Goal: Navigation & Orientation: Find specific page/section

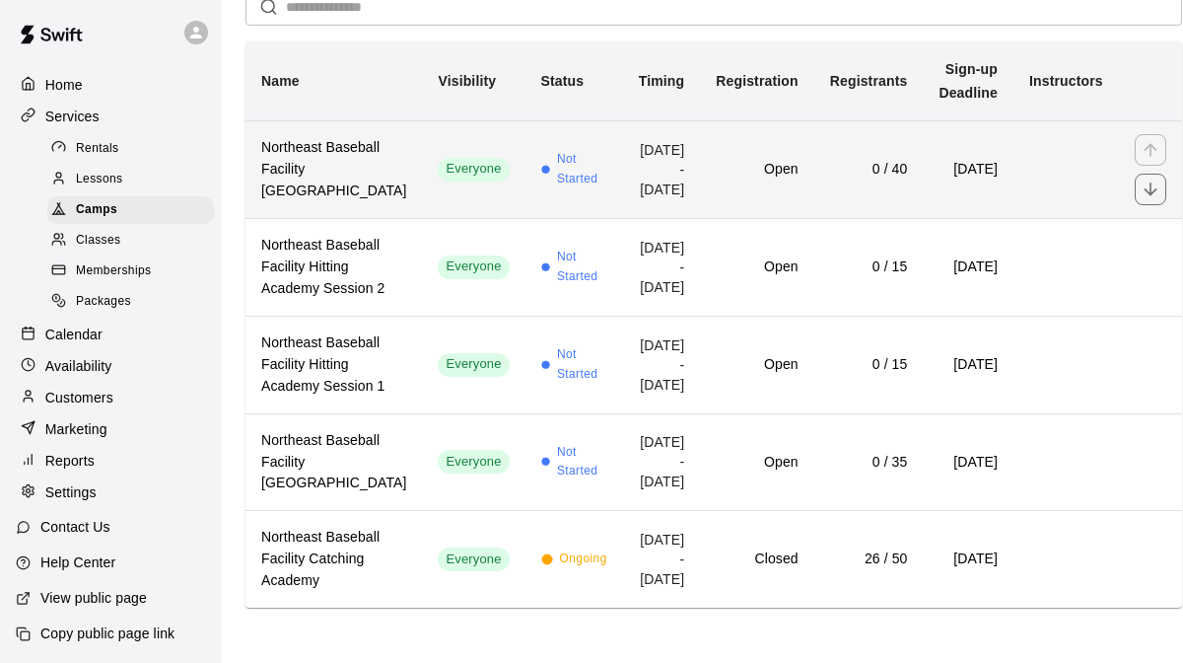
scroll to position [246, 0]
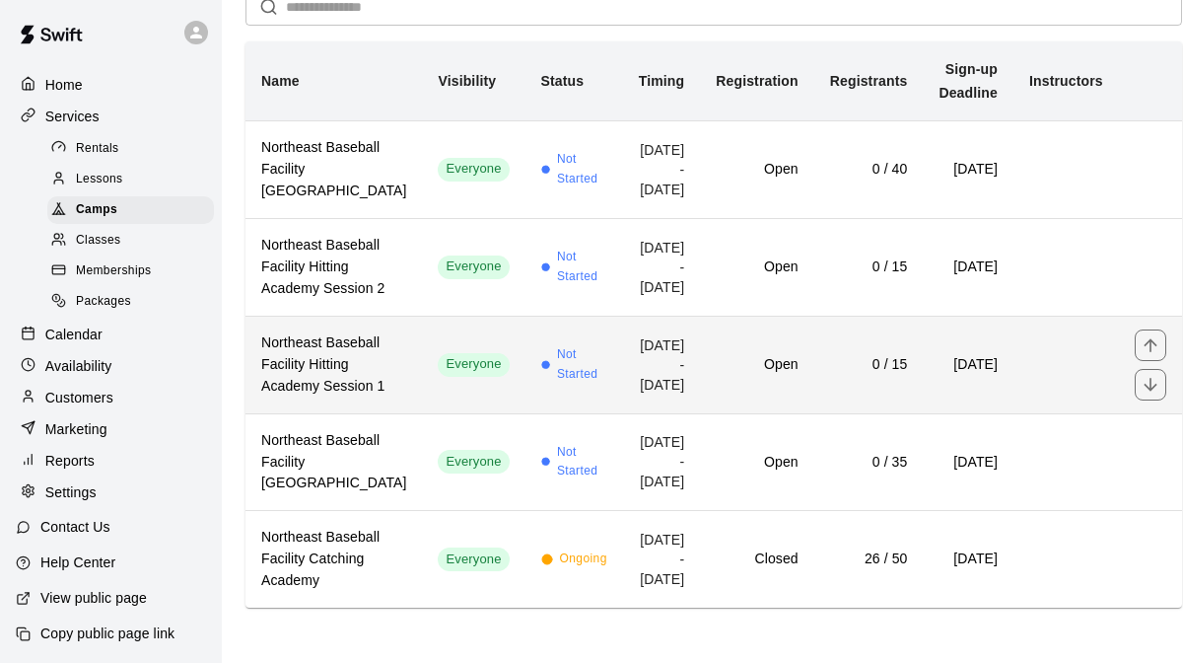
click at [526, 403] on td "Not Started" at bounding box center [575, 365] width 98 height 98
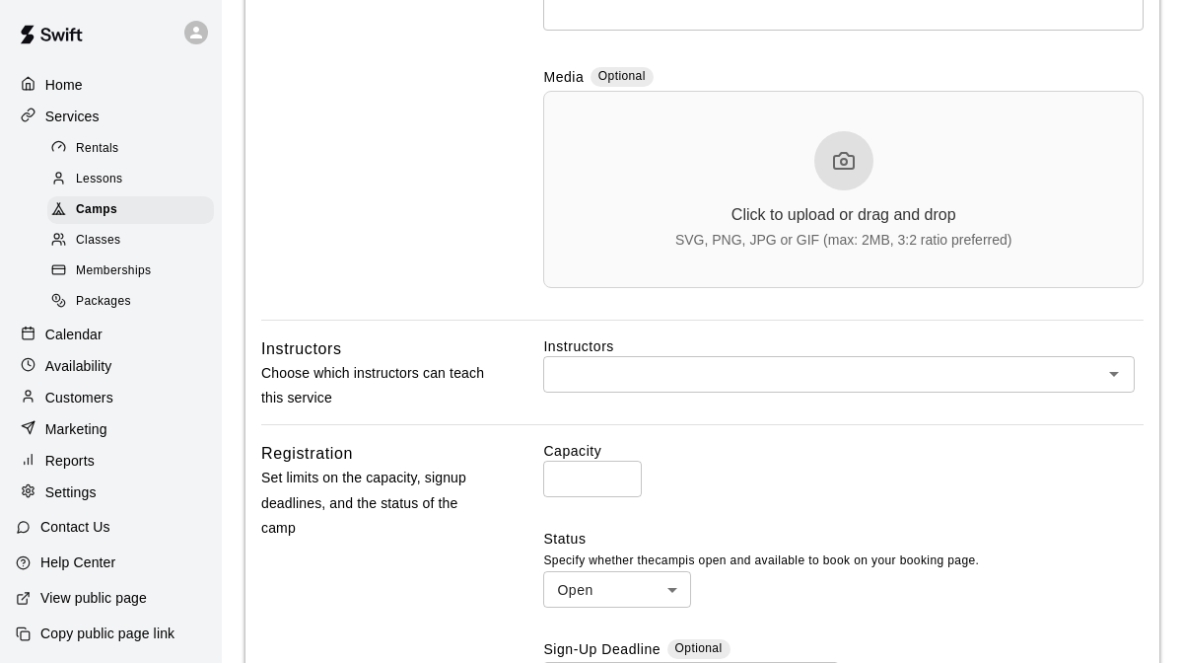
scroll to position [564, 0]
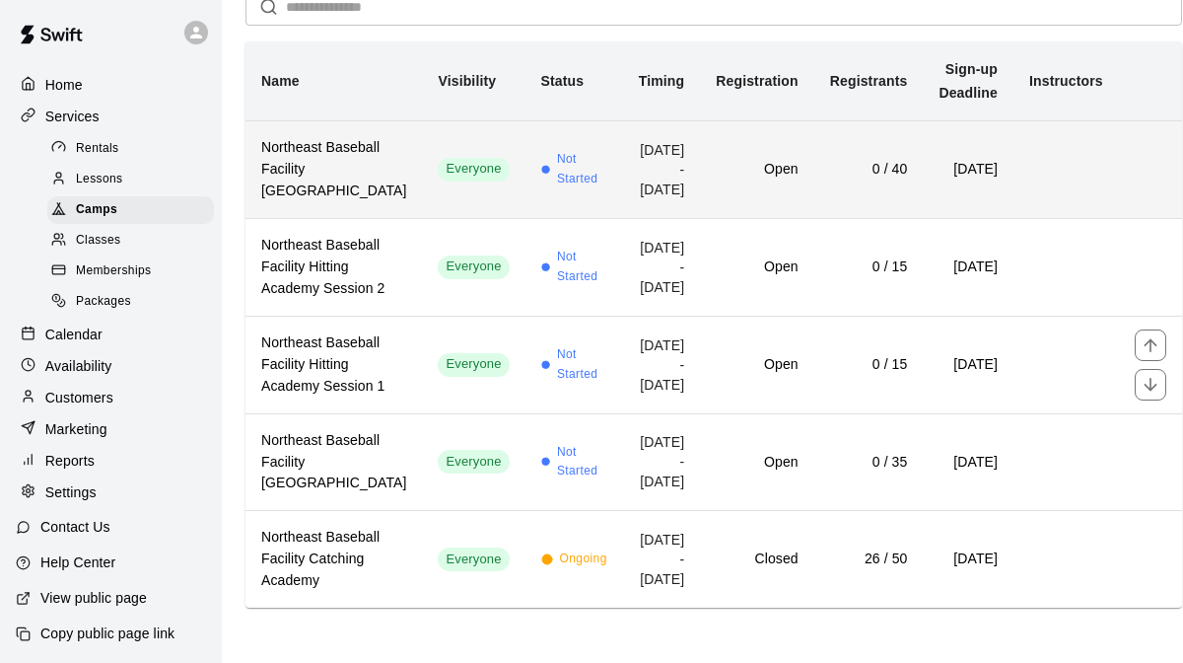
scroll to position [233, 0]
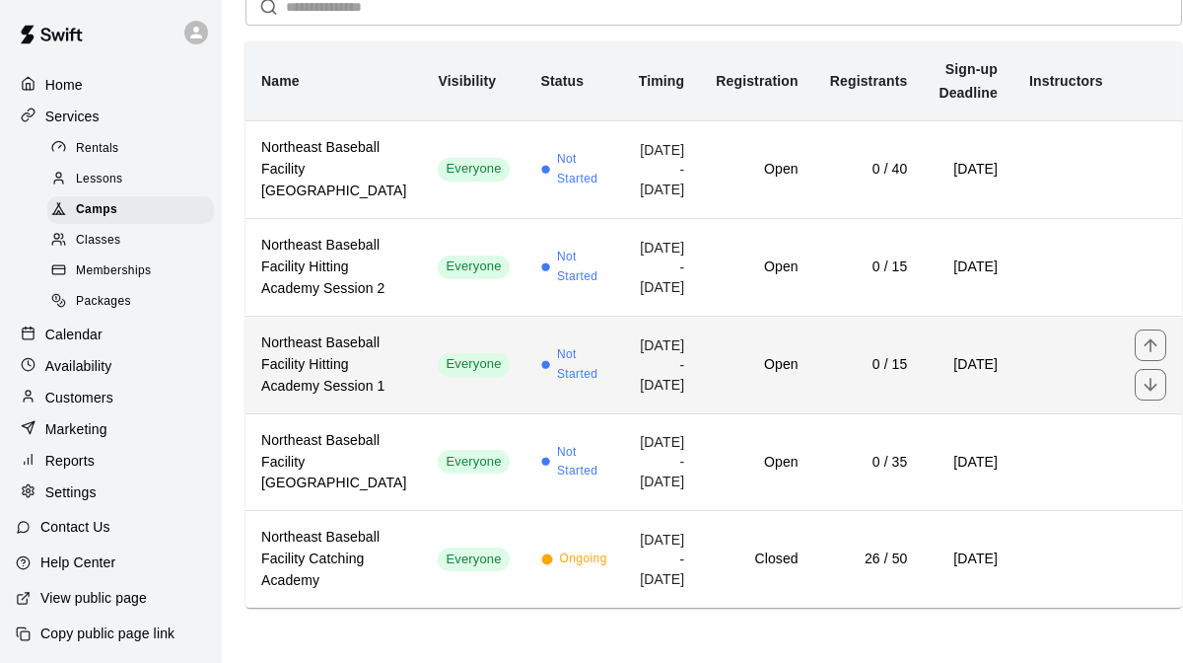
click at [623, 413] on td "[DATE] - [DATE]" at bounding box center [662, 365] width 78 height 98
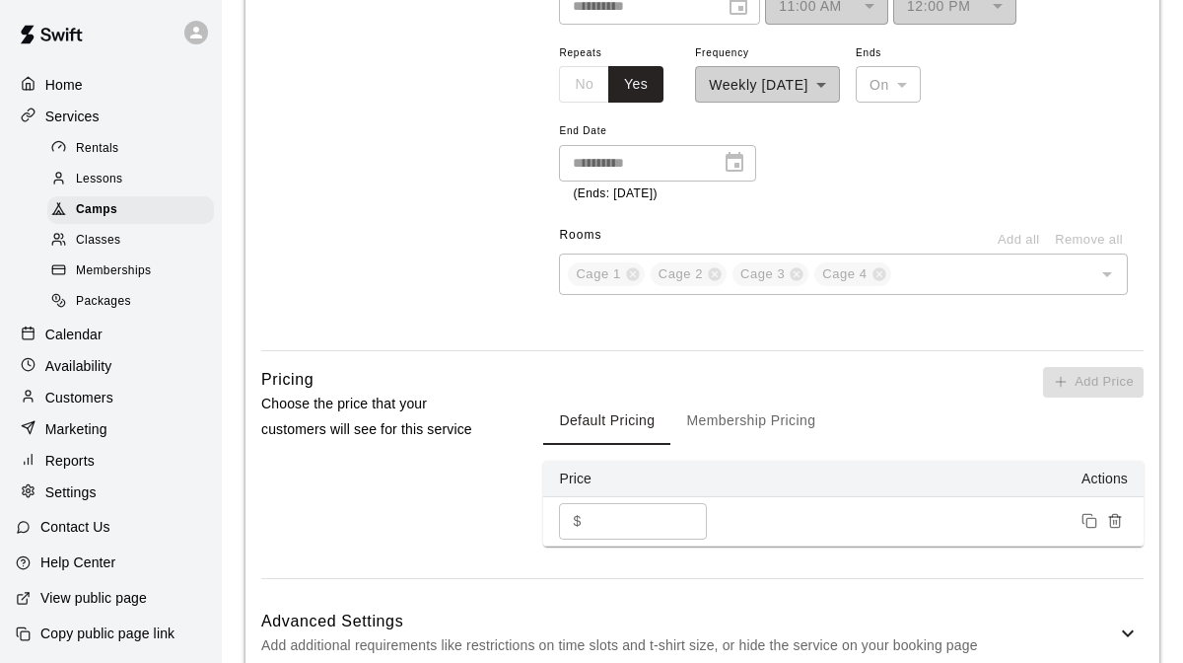
scroll to position [1477, 0]
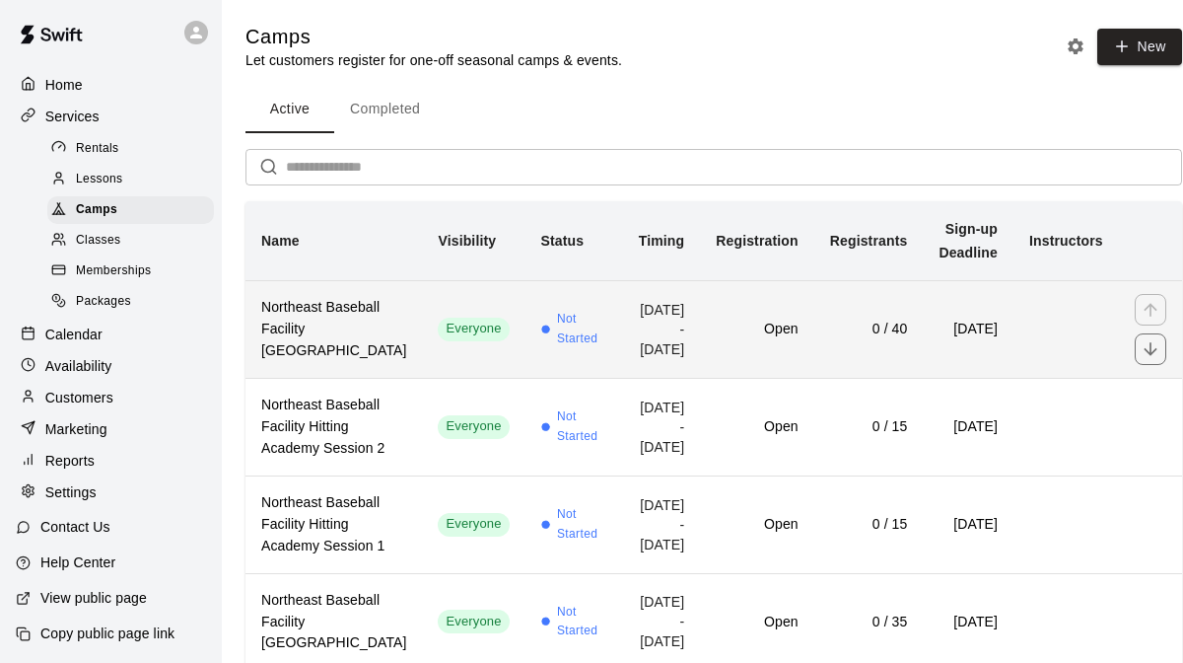
click at [526, 378] on td "Not Started" at bounding box center [575, 329] width 98 height 98
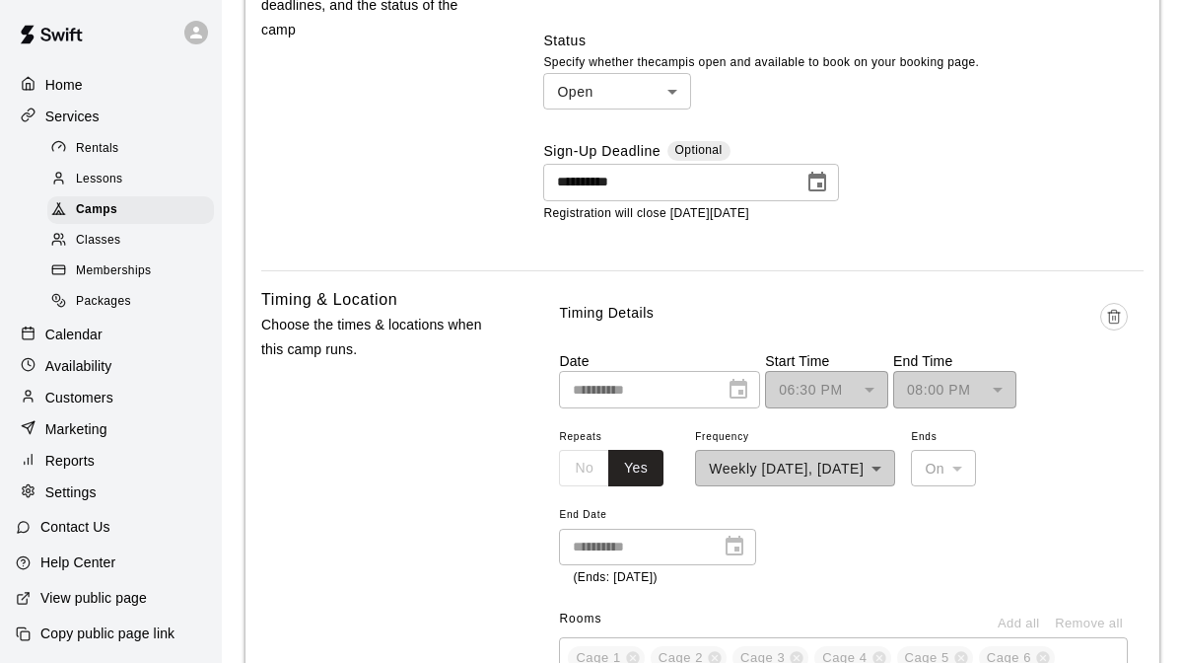
scroll to position [1073, 0]
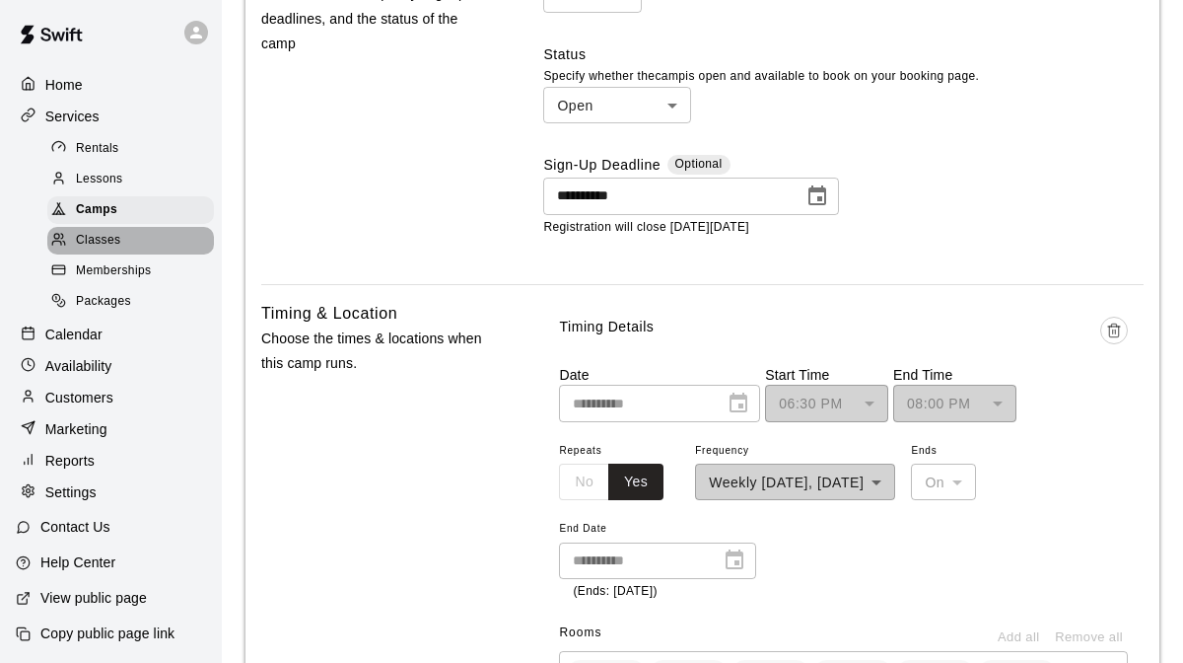
click at [105, 242] on span "Classes" at bounding box center [98, 241] width 44 height 20
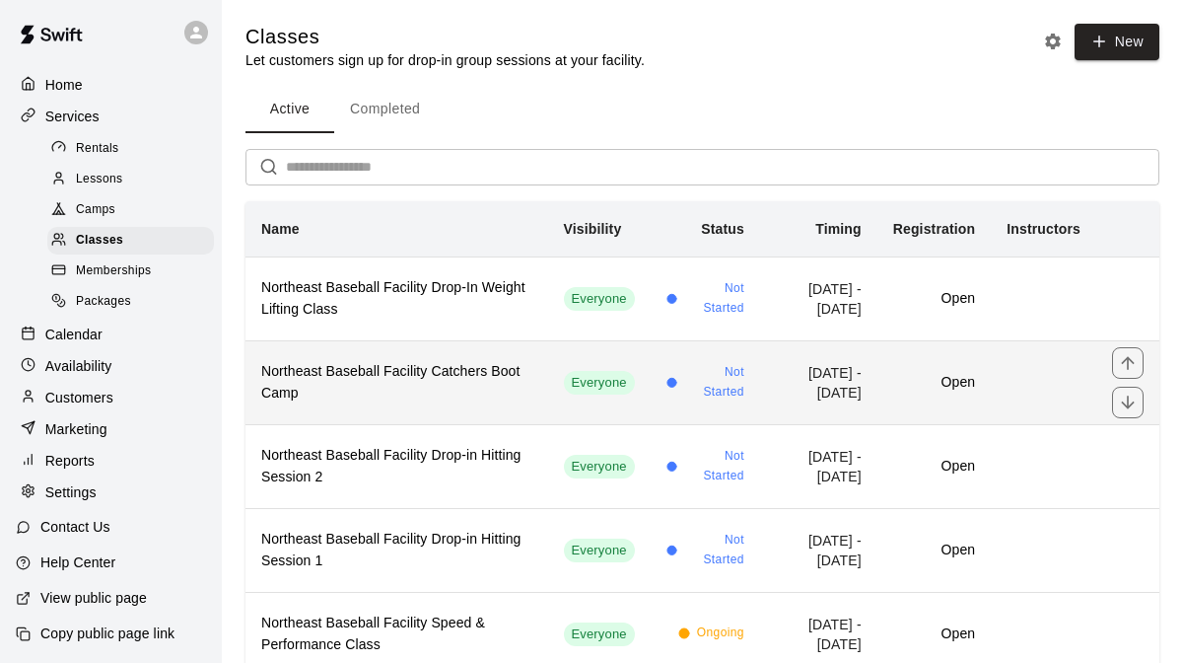
scroll to position [68, 0]
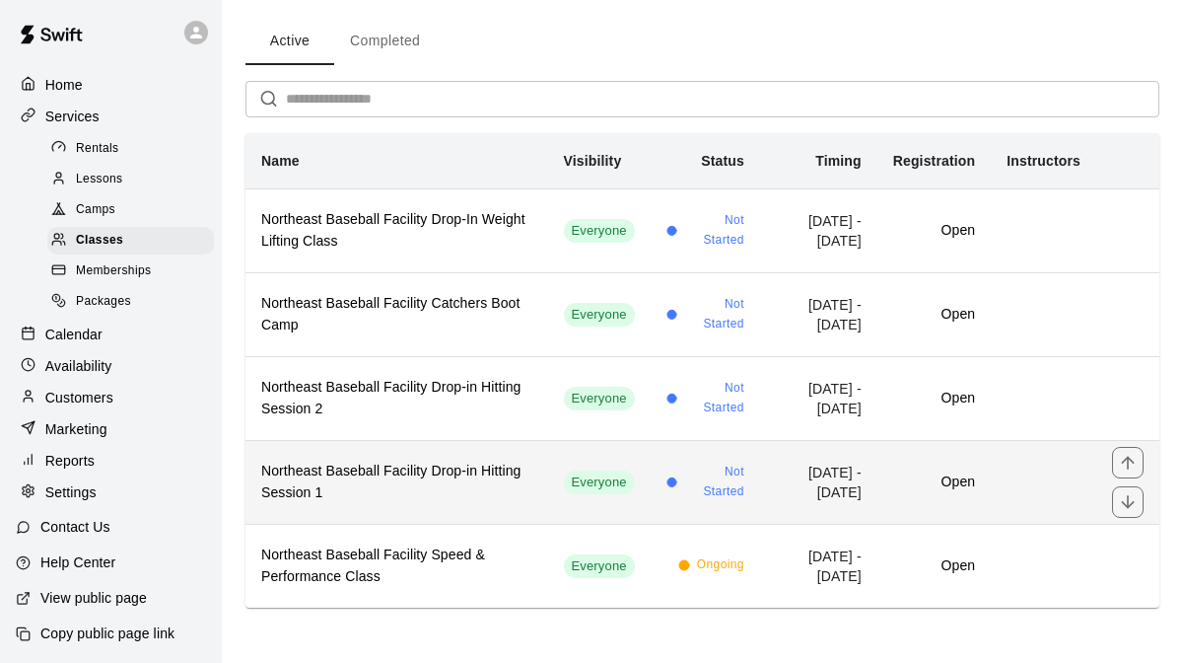
click at [450, 485] on h6 "Northeast Baseball Facility Drop-in Hitting Session 1" at bounding box center [396, 481] width 271 height 43
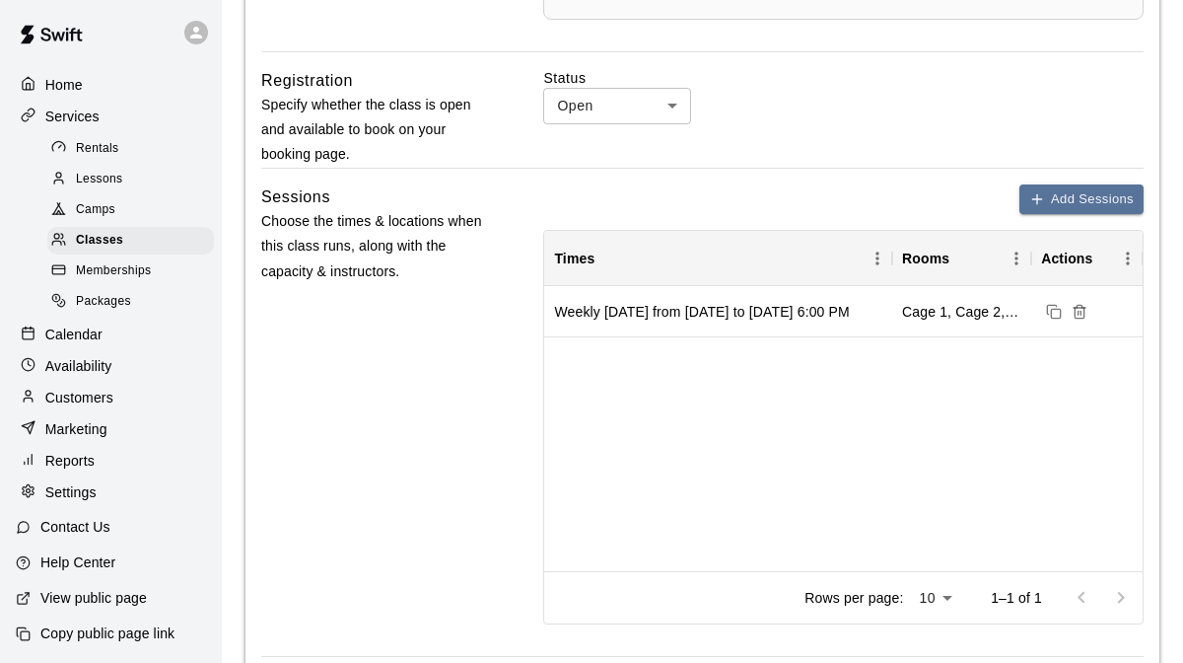
scroll to position [714, 0]
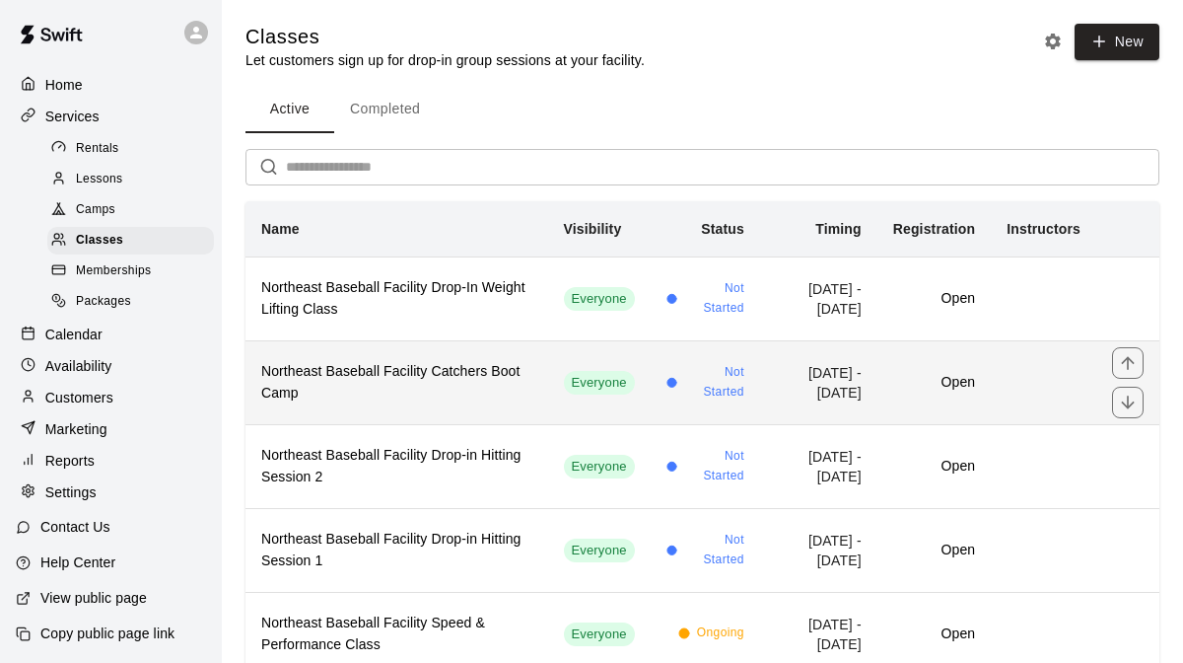
click at [384, 388] on h6 "Northeast Baseball Facility Catchers Boot Camp" at bounding box center [396, 382] width 271 height 43
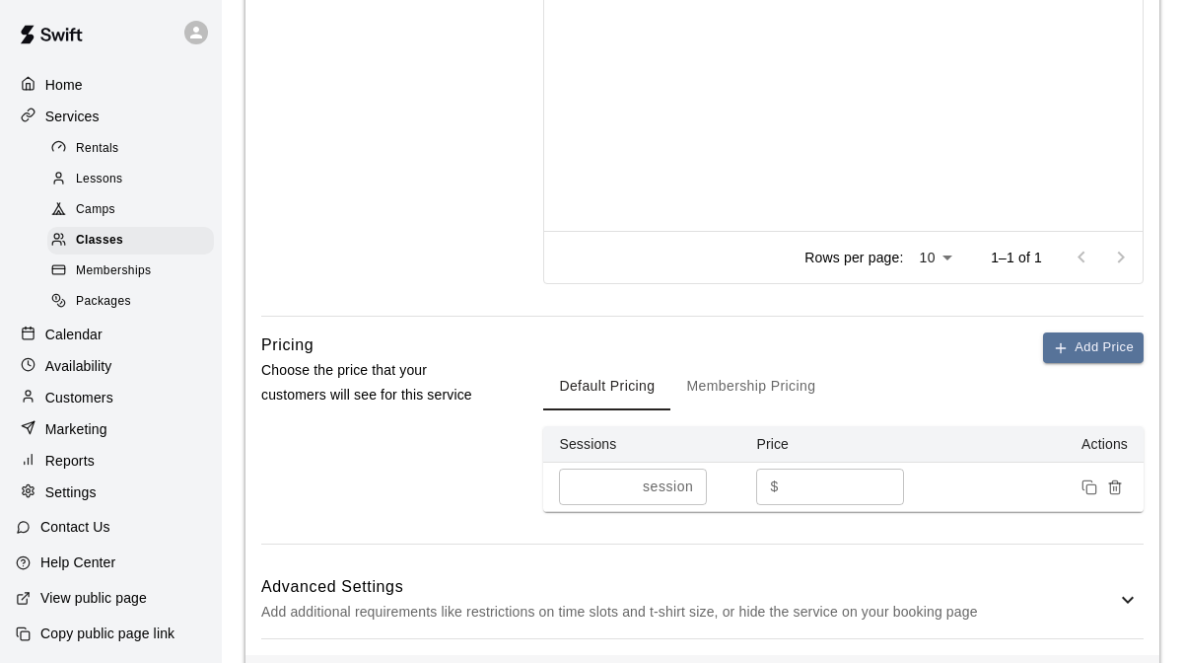
scroll to position [1217, 0]
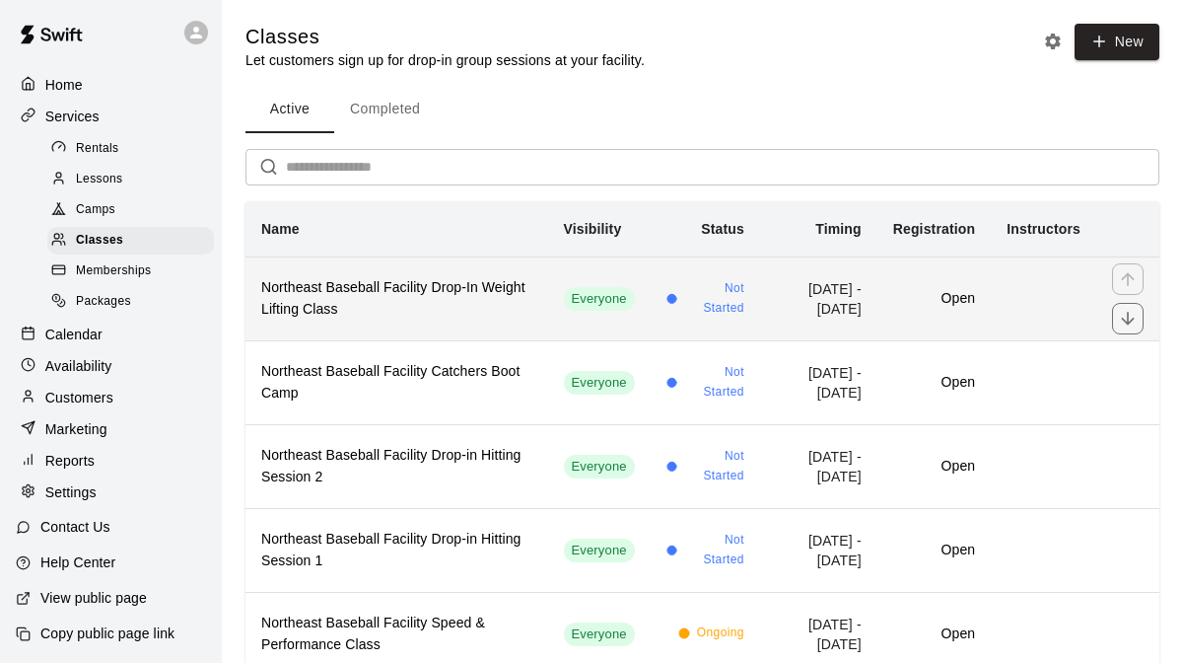
click at [449, 302] on h6 "Northeast Baseball Facility Drop-In Weight Lifting Class" at bounding box center [396, 298] width 271 height 43
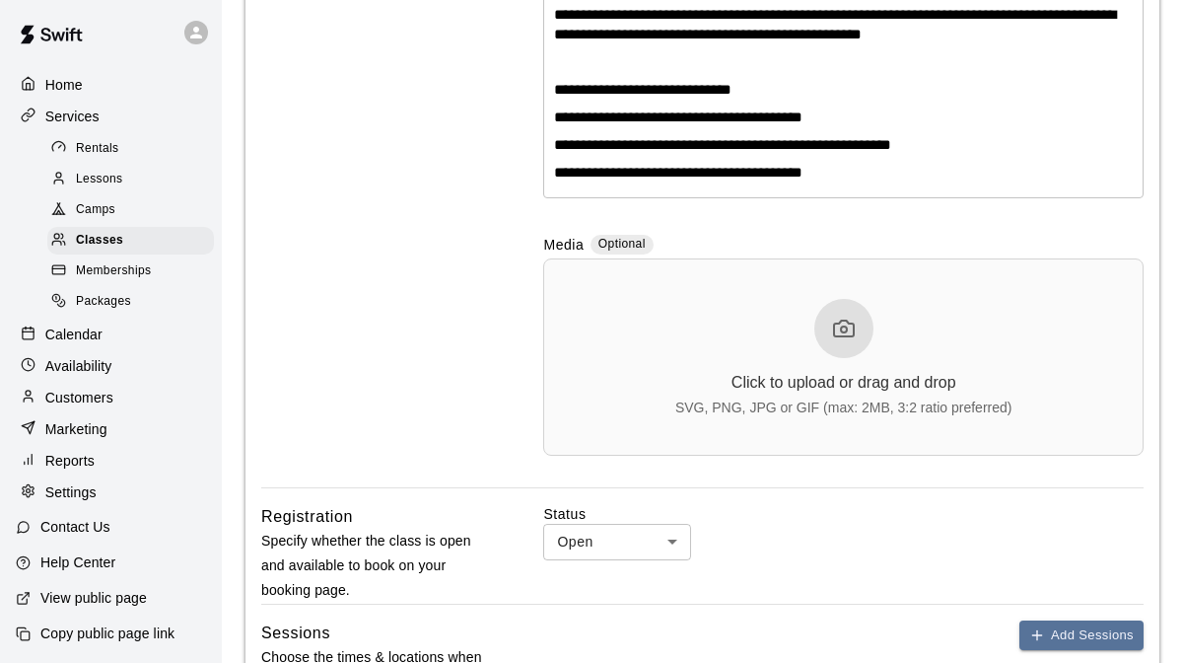
scroll to position [544, 0]
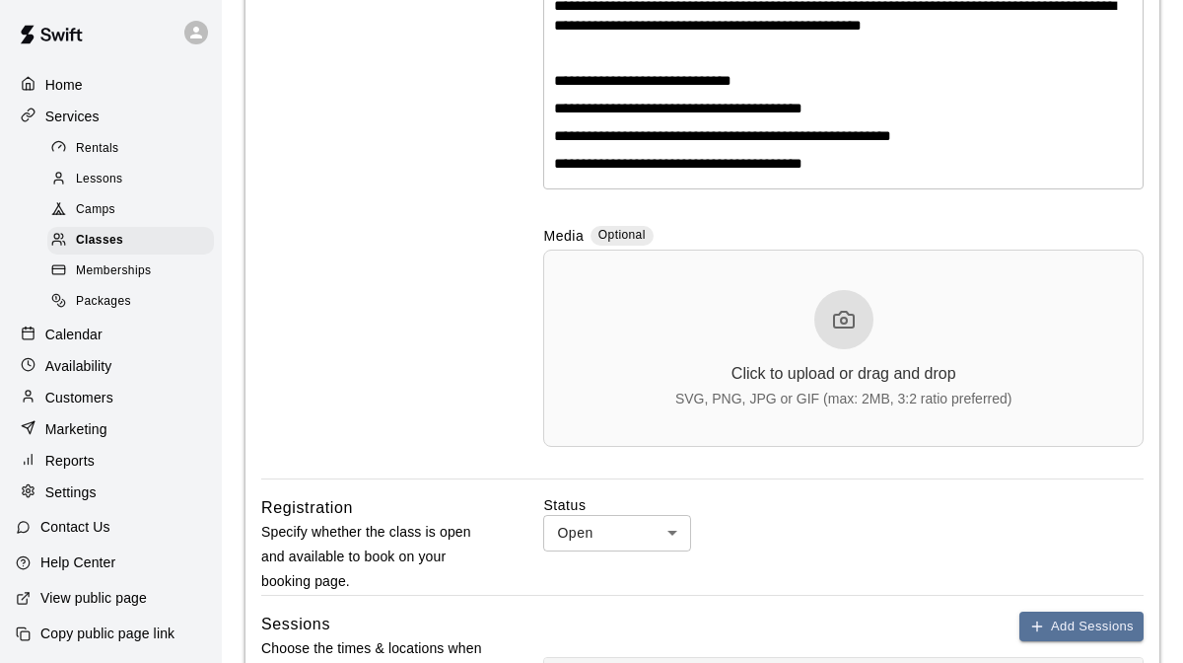
click at [94, 334] on p "Calendar" at bounding box center [73, 334] width 57 height 20
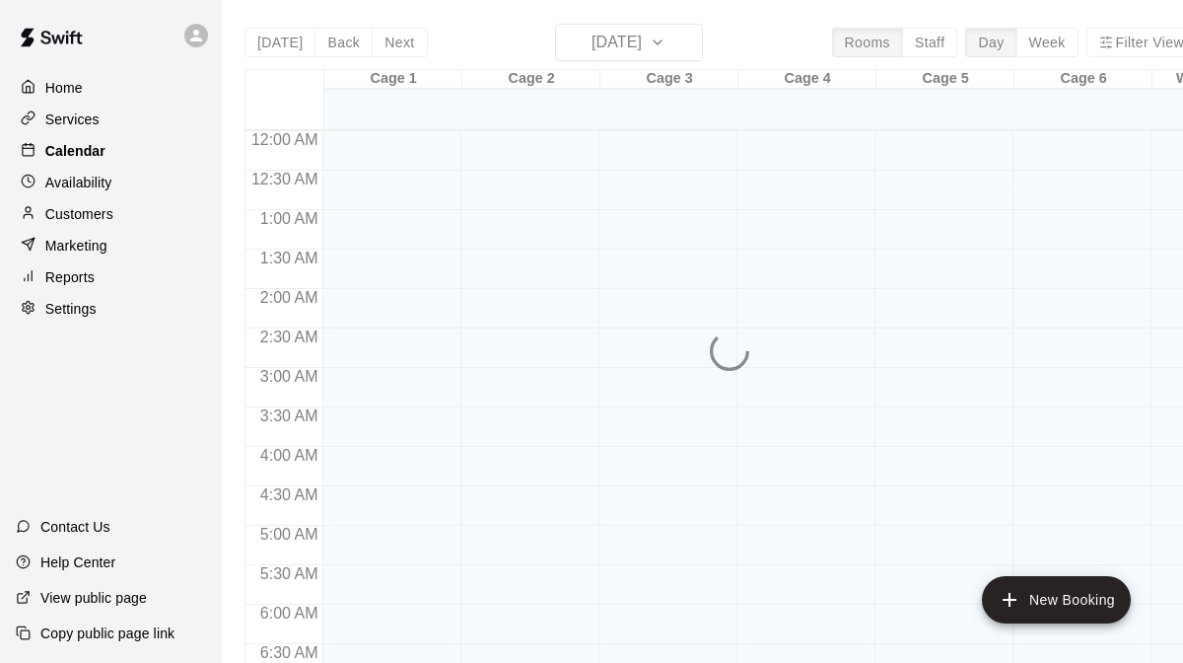
scroll to position [1281, 0]
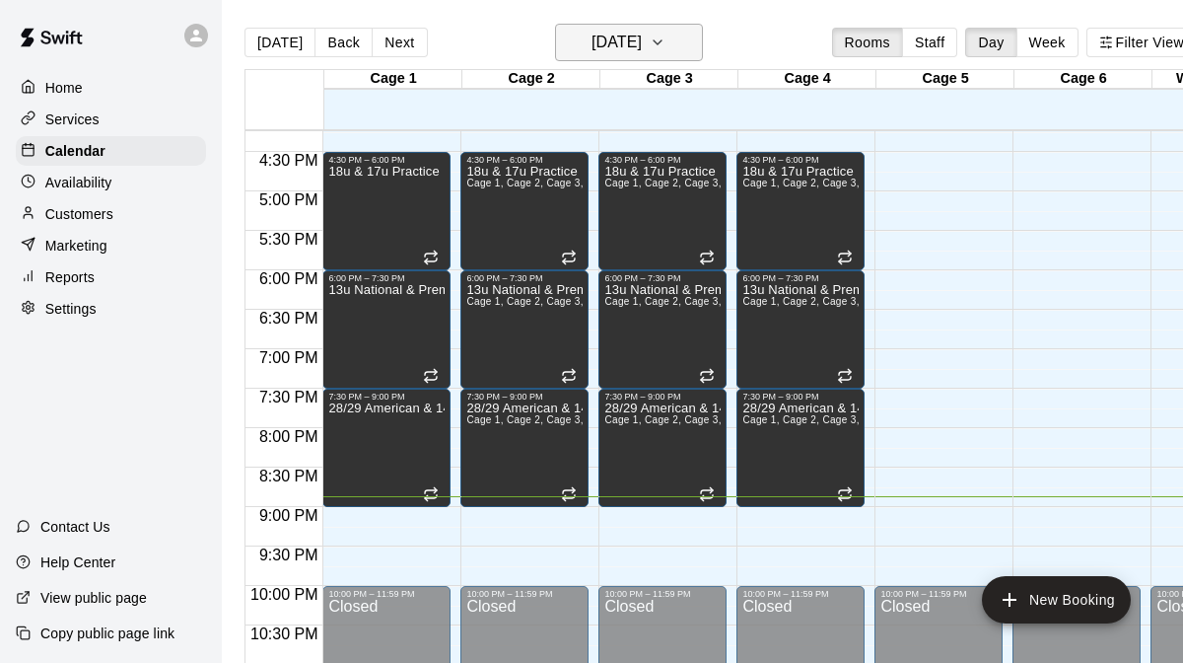
click at [666, 48] on icon "button" at bounding box center [658, 43] width 16 height 24
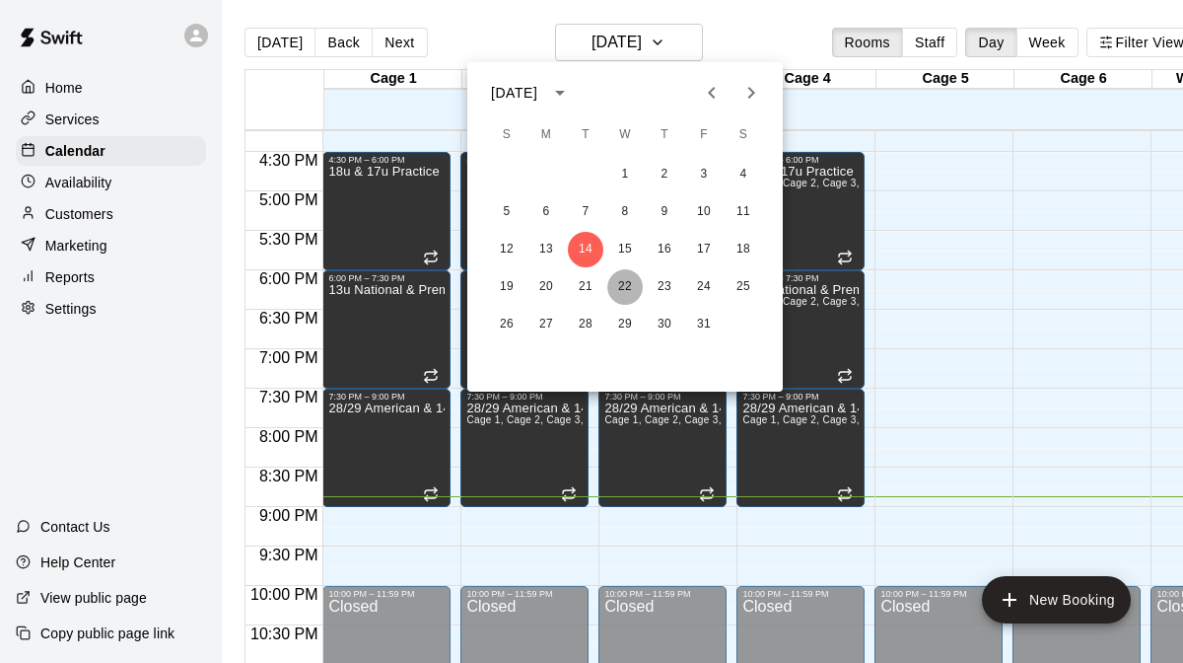
click at [625, 279] on button "22" at bounding box center [624, 286] width 35 height 35
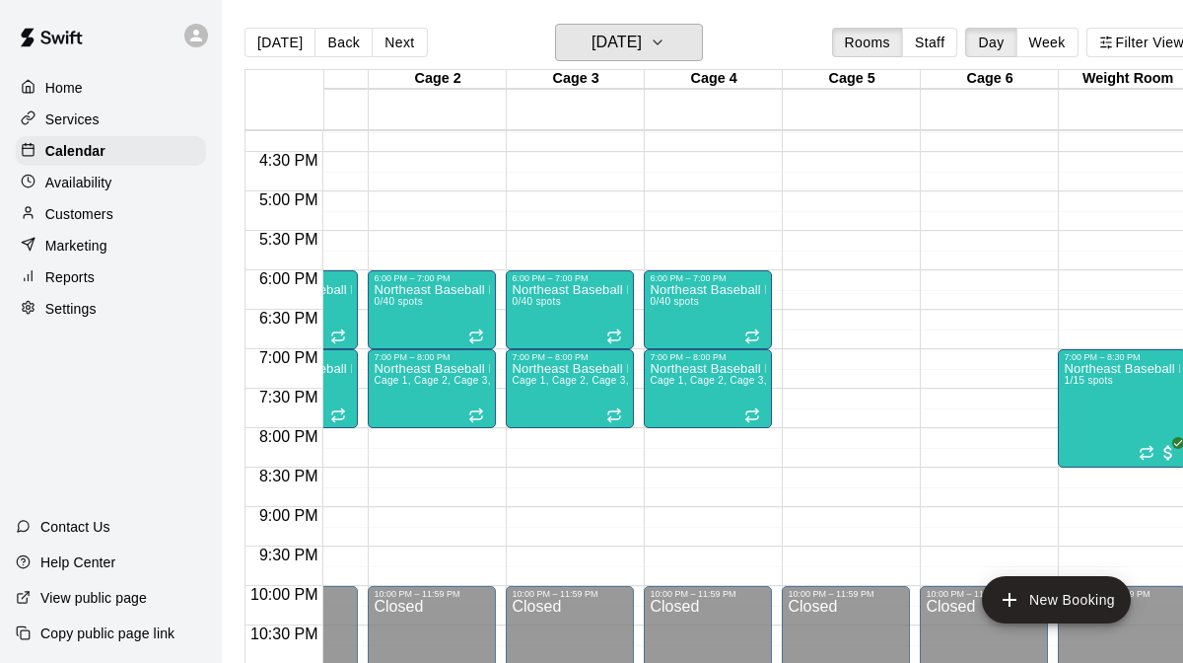
scroll to position [0, 36]
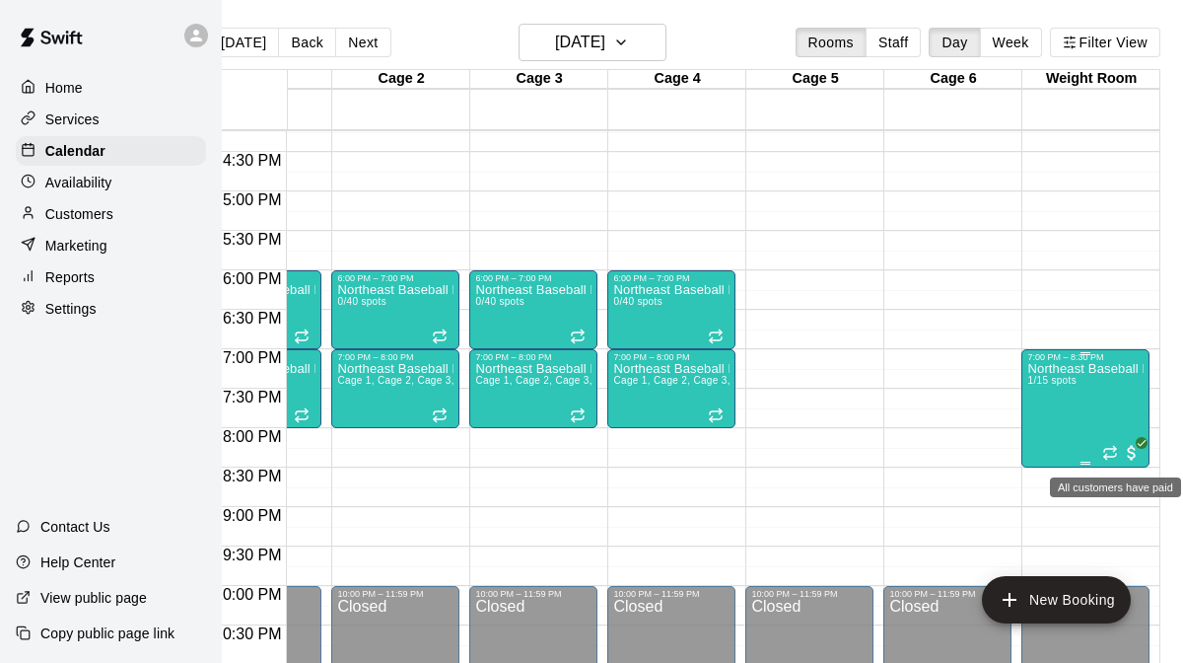
click at [1136, 447] on icon "All customers have paid" at bounding box center [1142, 443] width 12 height 12
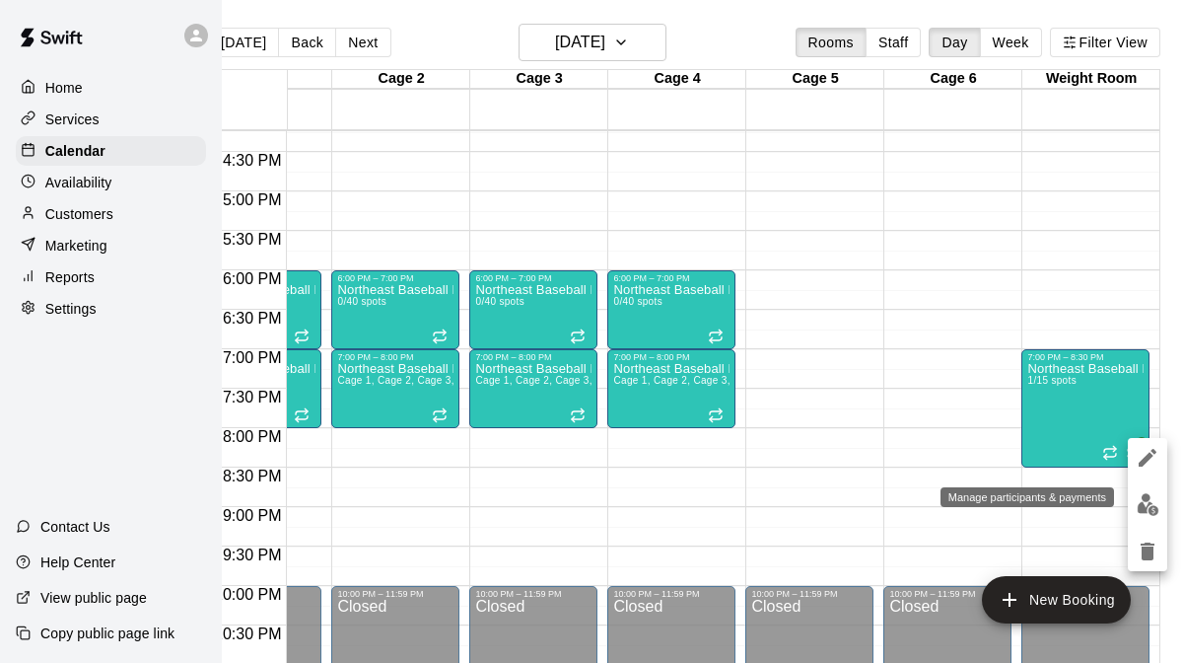
click at [1145, 502] on img "edit" at bounding box center [1148, 504] width 23 height 23
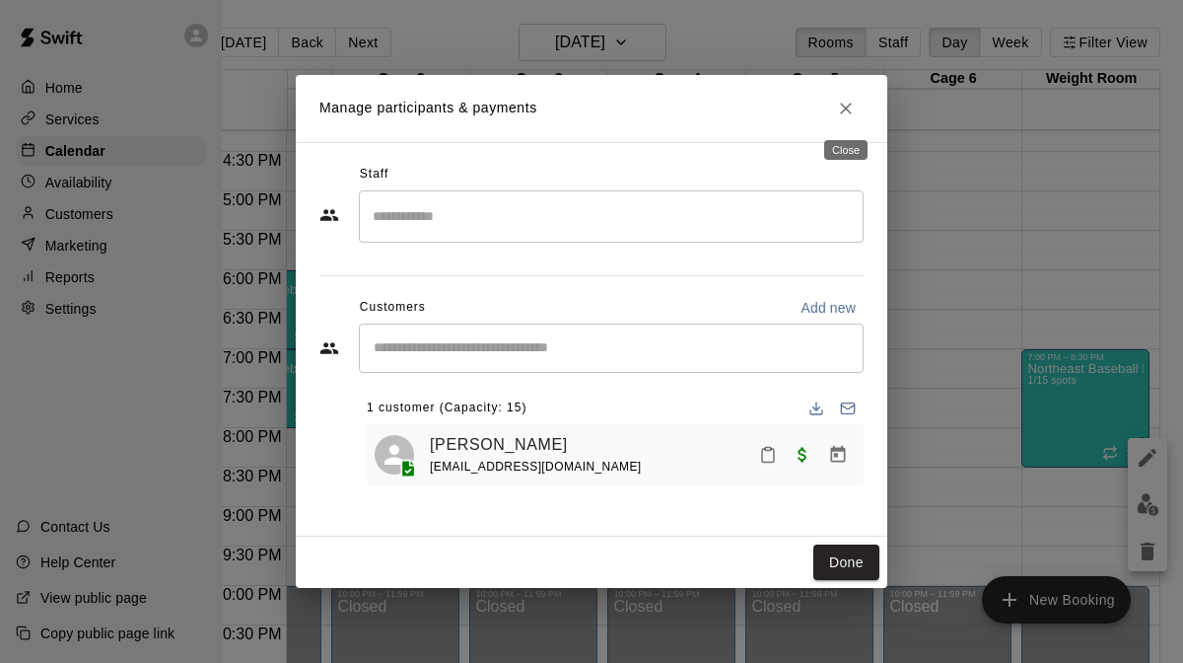
click at [842, 112] on icon "Close" at bounding box center [846, 109] width 20 height 20
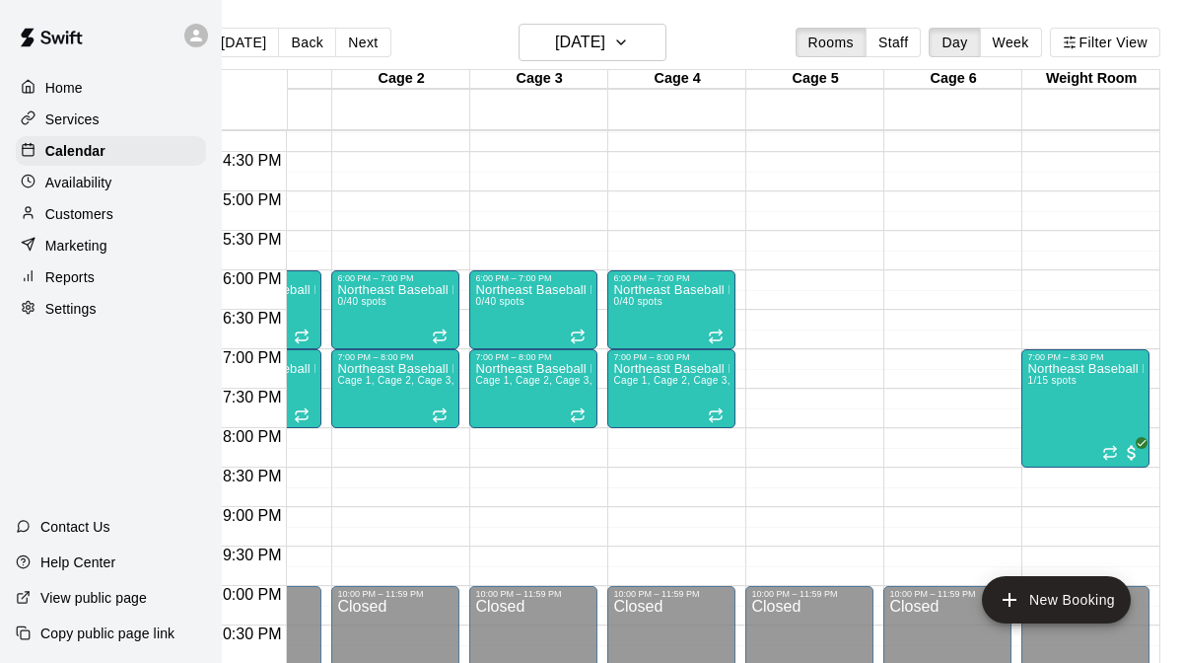
scroll to position [0, 0]
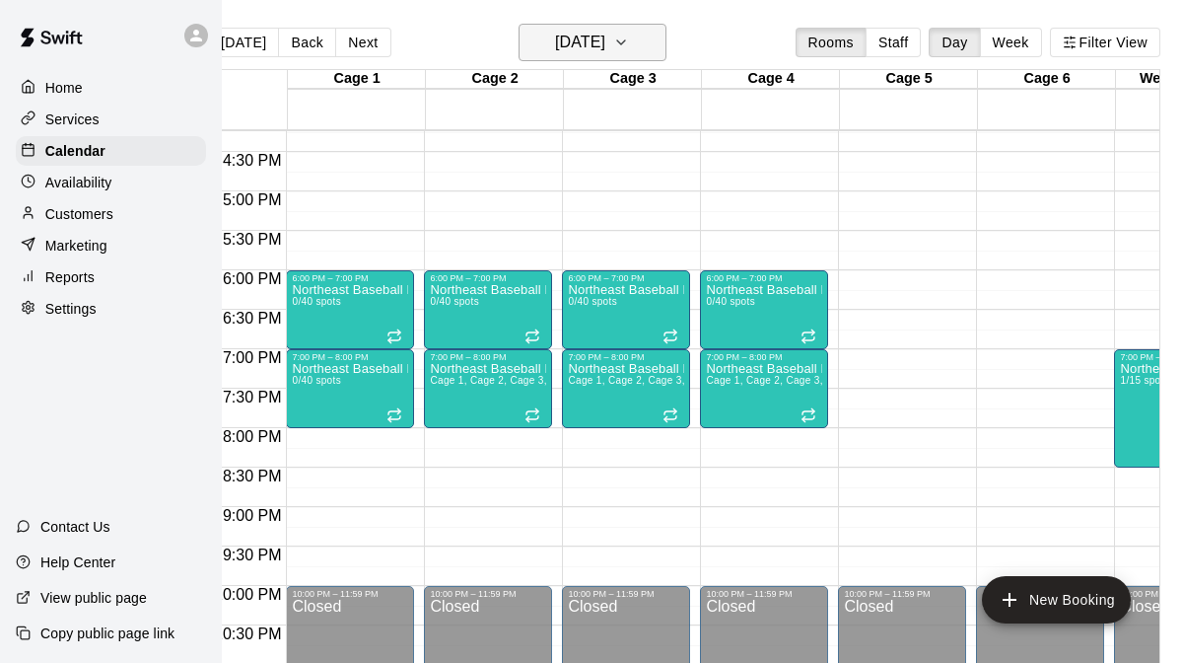
click at [629, 39] on icon "button" at bounding box center [621, 43] width 16 height 24
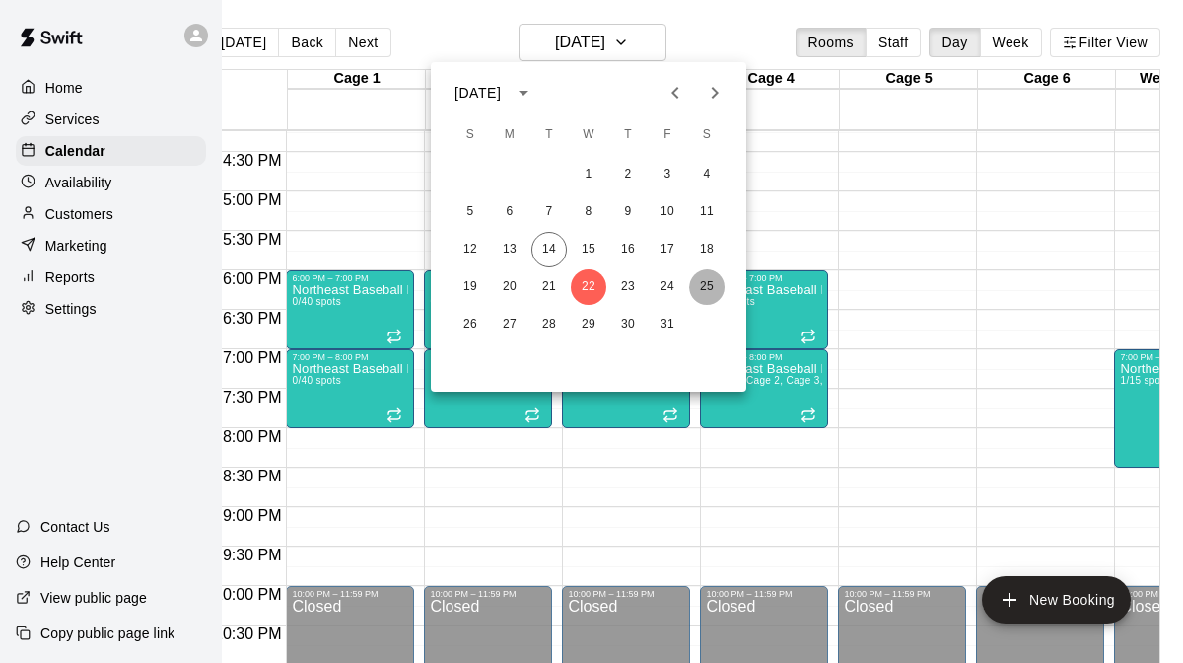
click at [710, 279] on button "25" at bounding box center [706, 286] width 35 height 35
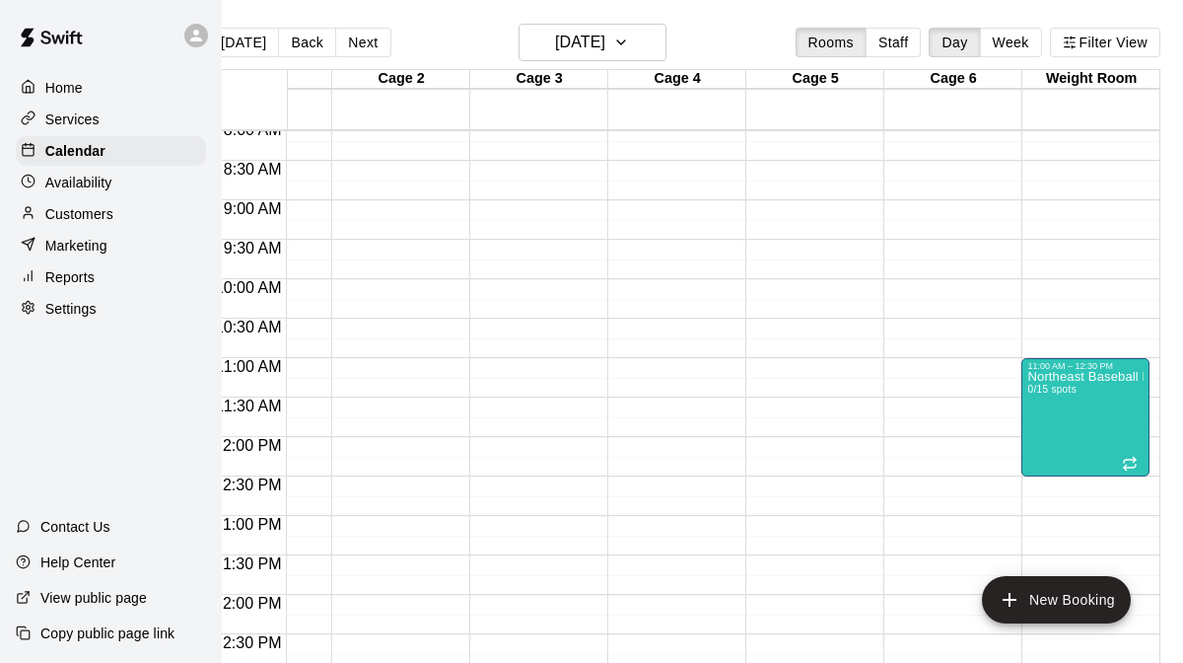
click at [73, 117] on p "Services" at bounding box center [72, 119] width 54 height 20
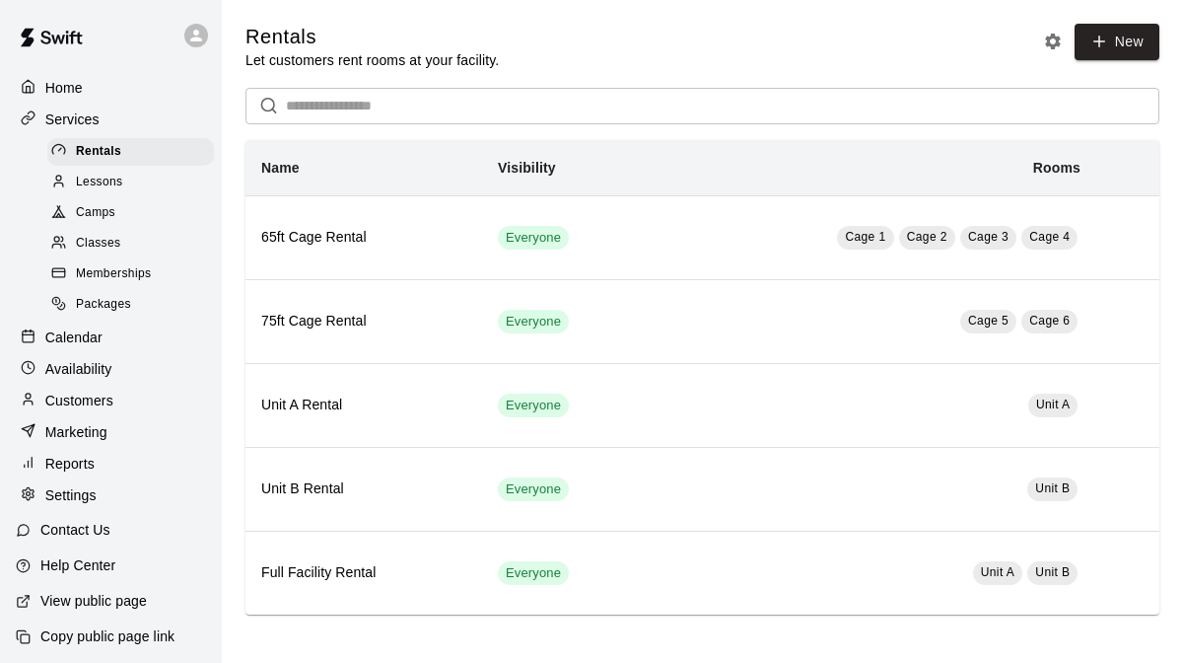
click at [115, 239] on span "Classes" at bounding box center [98, 244] width 44 height 20
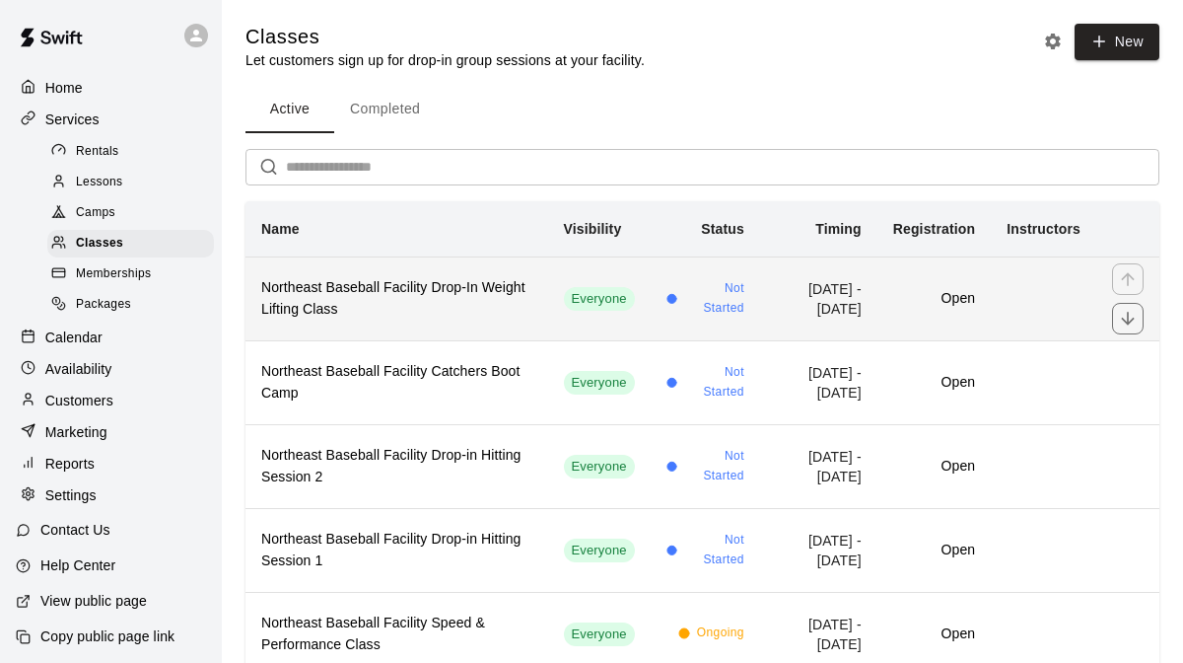
click at [384, 303] on h6 "Northeast Baseball Facility Drop-In Weight Lifting Class" at bounding box center [396, 298] width 271 height 43
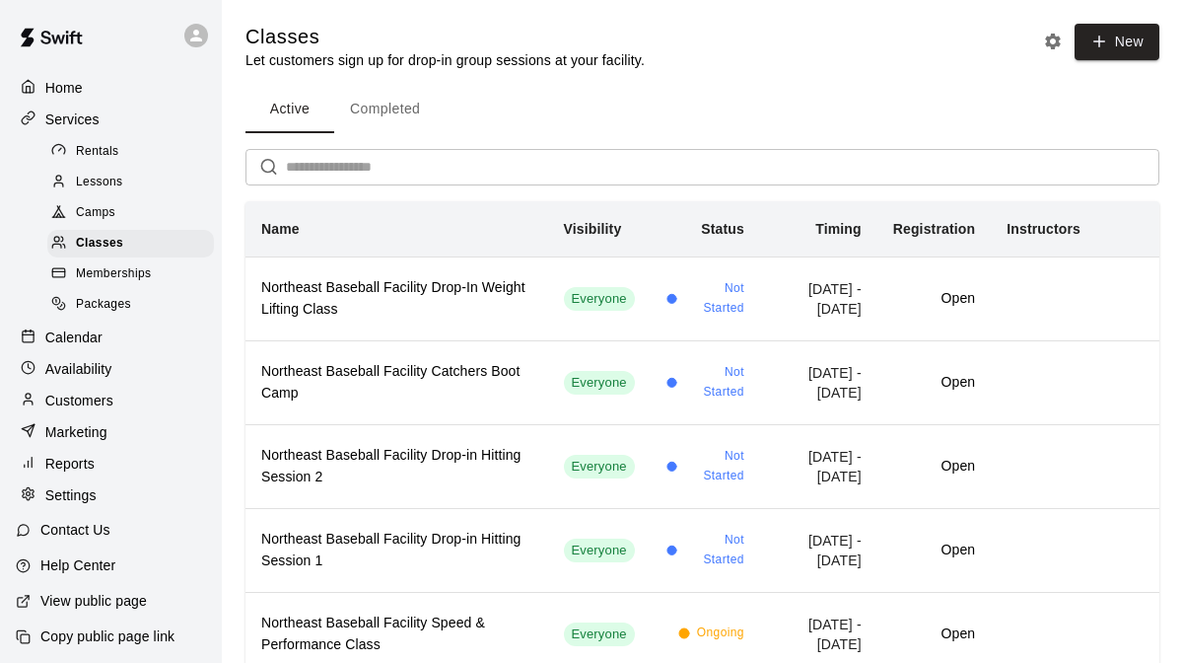
click at [74, 90] on p "Home" at bounding box center [63, 88] width 37 height 20
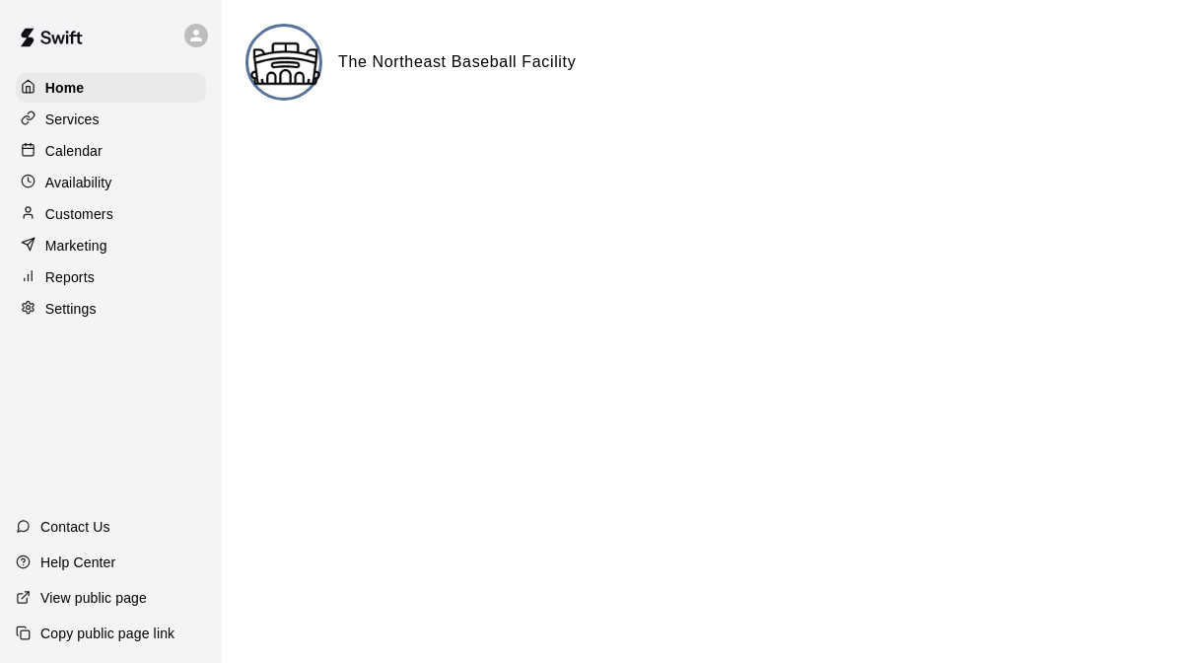
click at [66, 122] on p "Services" at bounding box center [72, 119] width 54 height 20
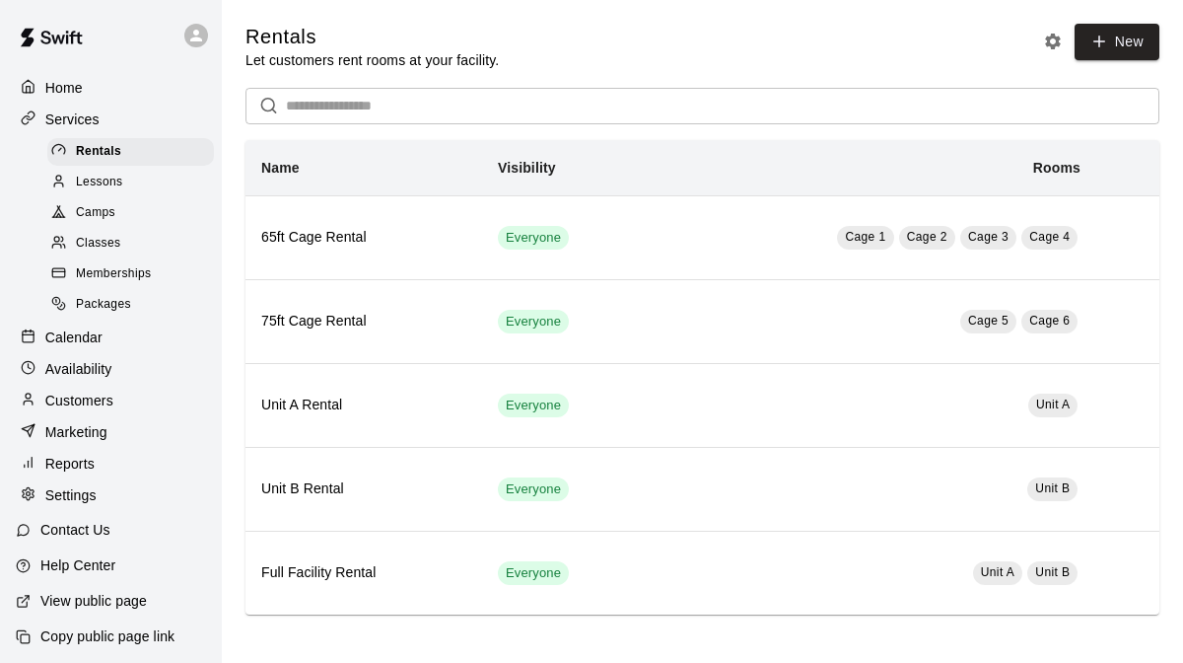
click at [82, 333] on p "Calendar" at bounding box center [73, 337] width 57 height 20
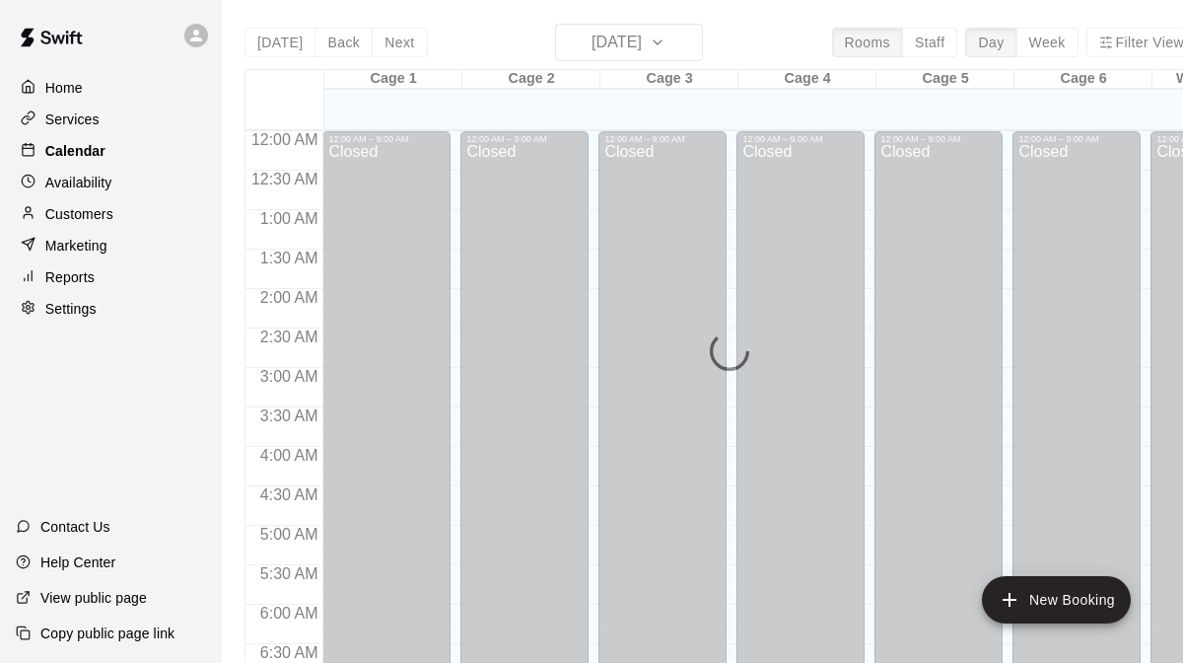
scroll to position [1281, 0]
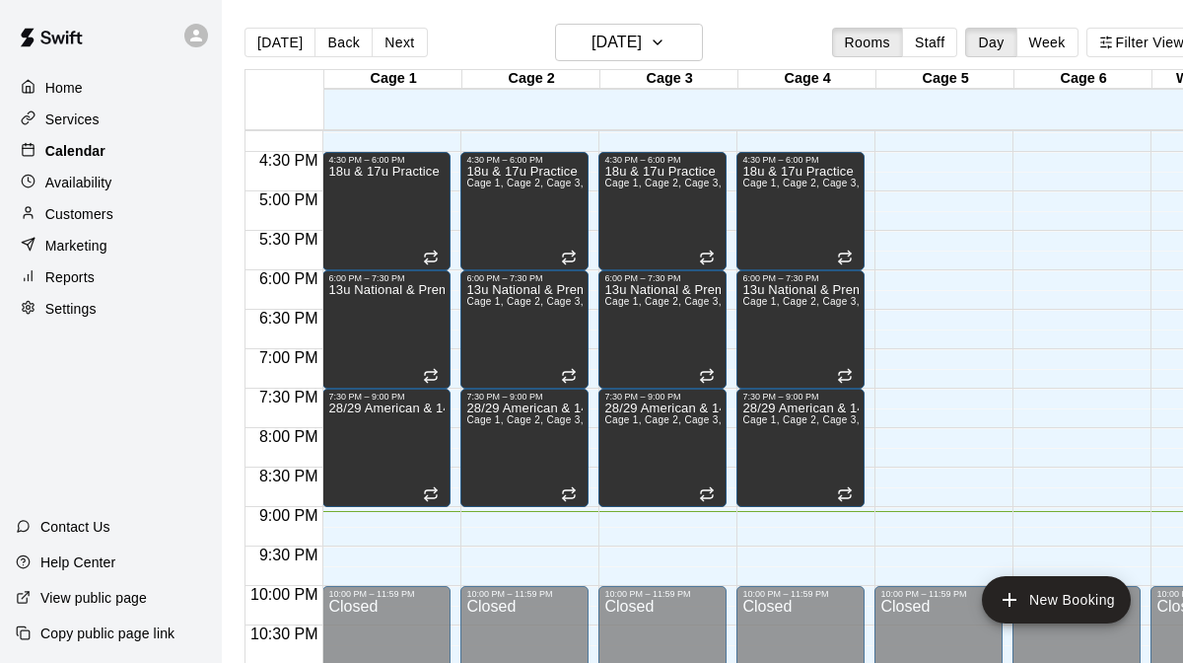
click at [86, 150] on p "Calendar" at bounding box center [75, 151] width 60 height 20
click at [81, 125] on p "Services" at bounding box center [72, 119] width 54 height 20
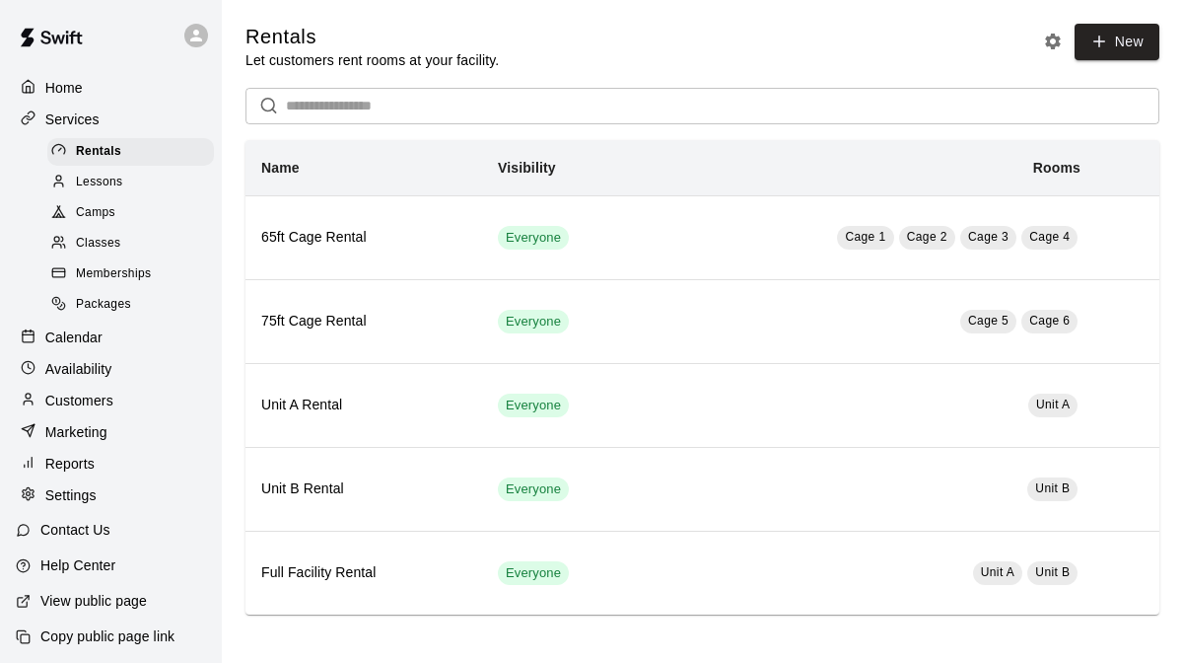
scroll to position [3, 0]
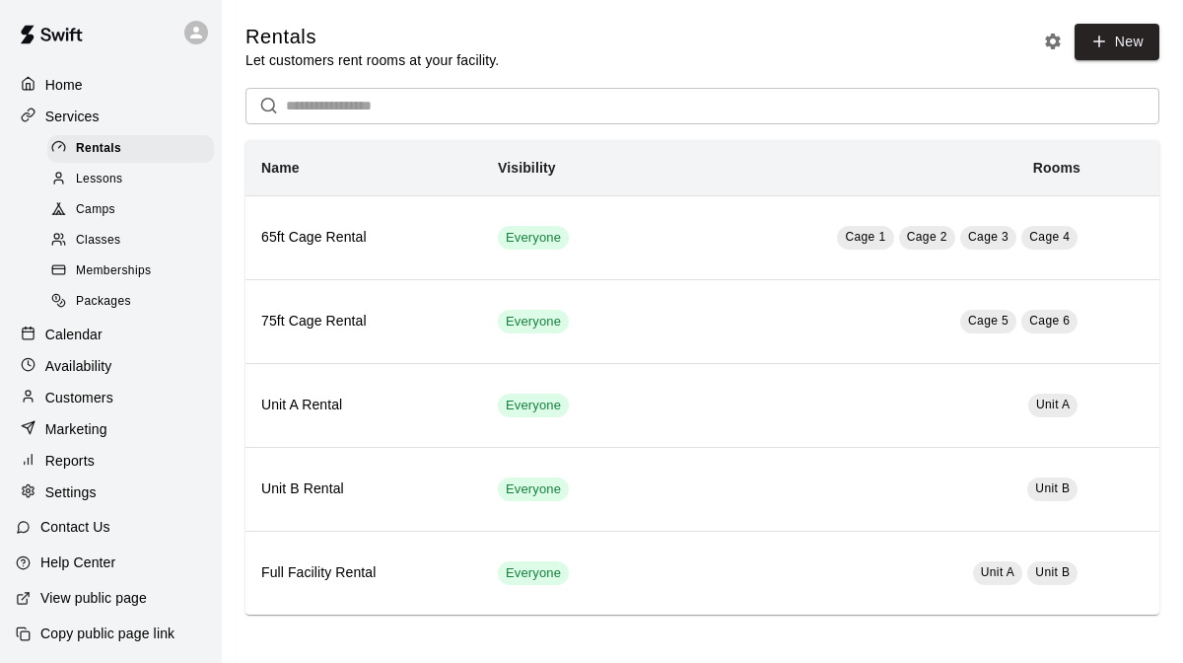
click at [124, 629] on p "Copy public page link" at bounding box center [107, 633] width 134 height 20
